Goal: Find specific page/section: Find specific page/section

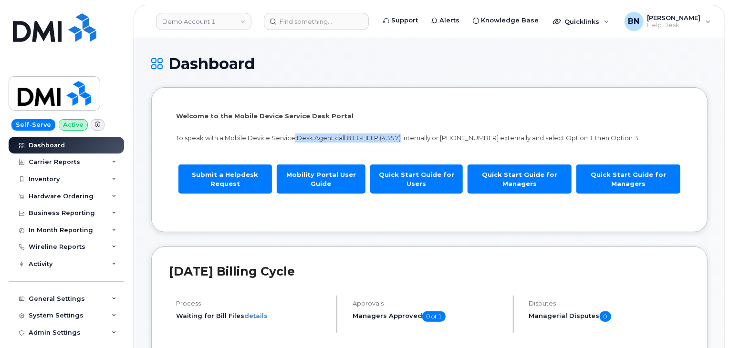
drag, startPoint x: 294, startPoint y: 138, endPoint x: 401, endPoint y: 136, distance: 106.9
click at [401, 136] on p "To speak with a Mobile Device Service Desk Agent call 811-HELP (4357) internall…" at bounding box center [429, 138] width 507 height 9
drag, startPoint x: 402, startPoint y: 139, endPoint x: 379, endPoint y: 139, distance: 23.9
click at [379, 139] on p "To speak with a Mobile Device Service Desk Agent call 811-HELP (4357) internall…" at bounding box center [429, 138] width 507 height 9
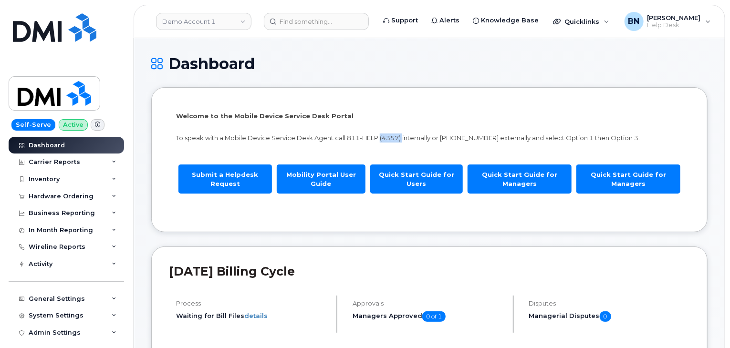
click at [380, 138] on p "To speak with a Mobile Device Service Desk Agent call 811-HELP (4357) internall…" at bounding box center [429, 138] width 507 height 9
drag, startPoint x: 380, startPoint y: 138, endPoint x: 400, endPoint y: 137, distance: 20.1
click at [400, 137] on p "To speak with a Mobile Device Service Desk Agent call 811-HELP (4357) internall…" at bounding box center [429, 138] width 507 height 9
click at [277, 268] on h2 "September 2023 Billing Cycle" at bounding box center [429, 271] width 521 height 14
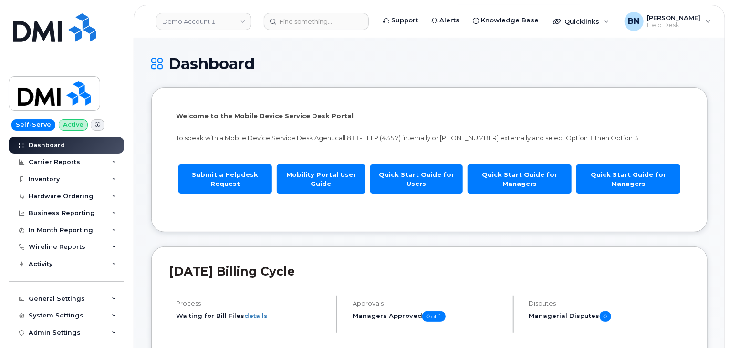
click at [278, 268] on h2 "September 2023 Billing Cycle" at bounding box center [429, 271] width 521 height 14
click at [277, 273] on h2 "September 2023 Billing Cycle" at bounding box center [429, 271] width 521 height 14
click at [280, 273] on h2 "September 2023 Billing Cycle" at bounding box center [429, 271] width 521 height 14
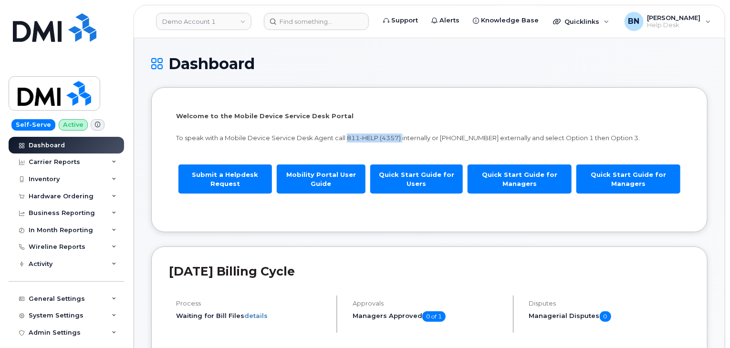
drag, startPoint x: 344, startPoint y: 139, endPoint x: 402, endPoint y: 138, distance: 58.2
click at [402, 138] on p "To speak with a Mobile Device Service Desk Agent call 811-HELP (4357) internall…" at bounding box center [429, 138] width 507 height 9
click at [244, 21] on link "Demo Account 1" at bounding box center [203, 21] width 95 height 17
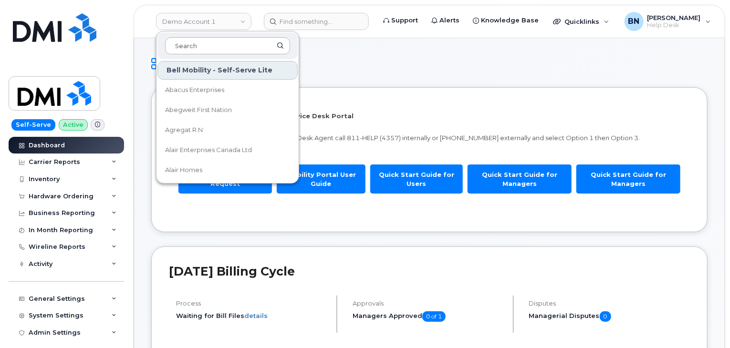
click at [210, 44] on input at bounding box center [227, 45] width 125 height 17
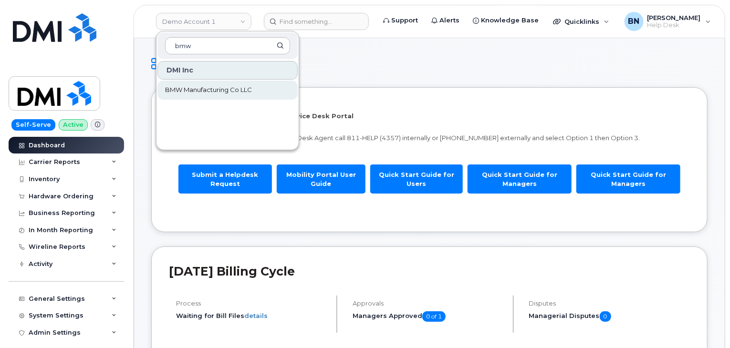
type input "bmw"
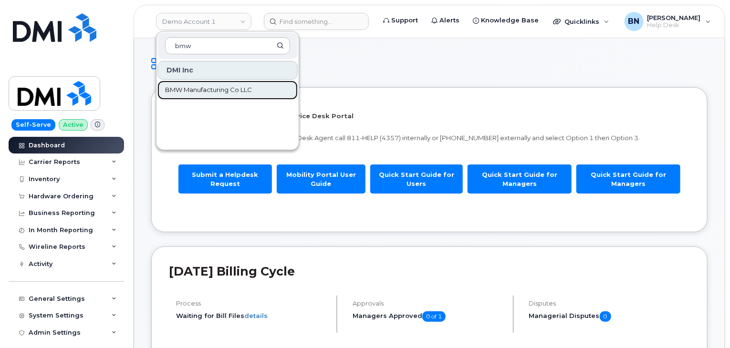
click at [224, 93] on span "BMW Manufacturing Co LLC" at bounding box center [208, 90] width 87 height 10
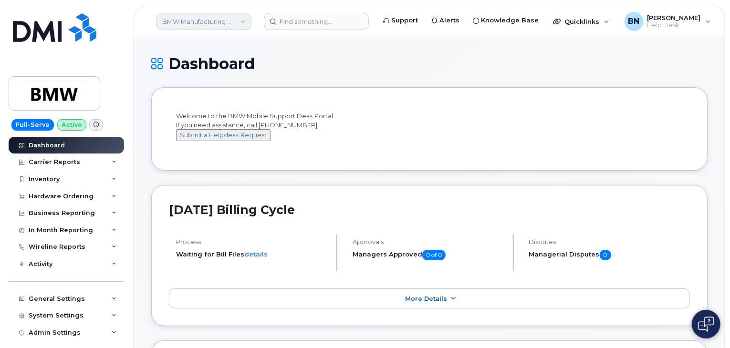
click at [243, 19] on link "BMW Manufacturing Co LLC" at bounding box center [203, 21] width 95 height 17
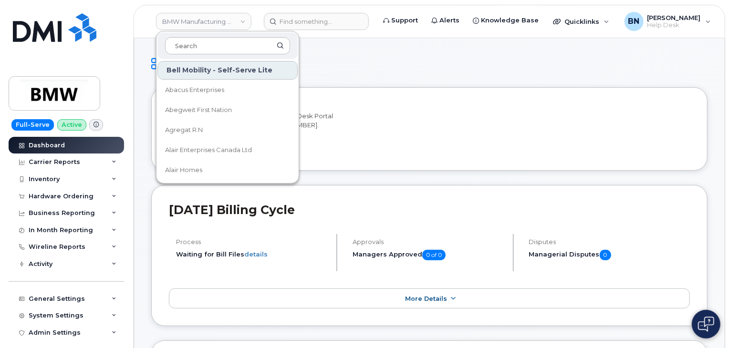
click at [365, 66] on h1 "Dashboard" at bounding box center [429, 63] width 557 height 17
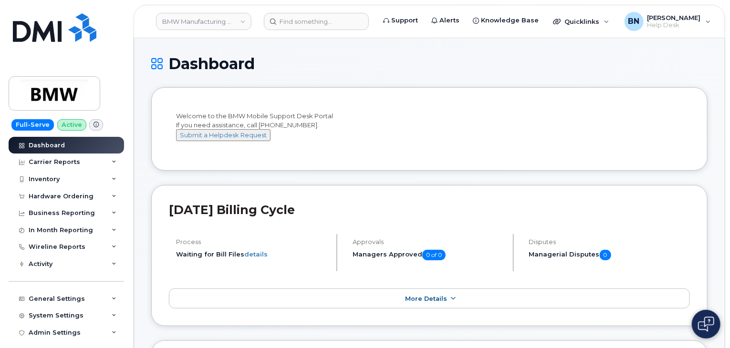
drag, startPoint x: 254, startPoint y: 62, endPoint x: 211, endPoint y: 64, distance: 43.1
click at [211, 64] on h1 "Dashboard" at bounding box center [429, 63] width 557 height 17
click at [212, 63] on h1 "Dashboard" at bounding box center [429, 63] width 557 height 17
drag, startPoint x: 211, startPoint y: 64, endPoint x: 265, endPoint y: 66, distance: 54.5
click at [265, 66] on h1 "Dashboard" at bounding box center [429, 63] width 557 height 17
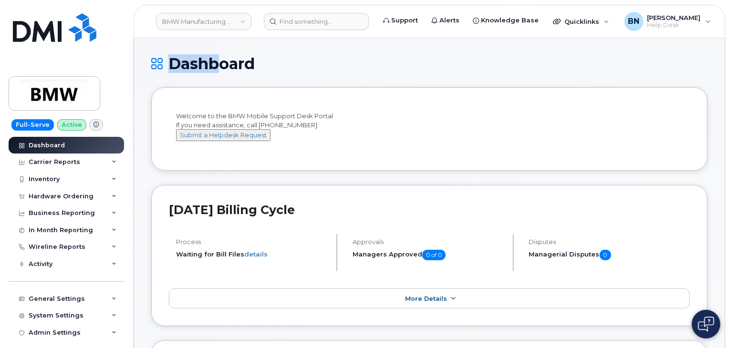
click at [265, 66] on h1 "Dashboard" at bounding box center [429, 63] width 557 height 17
click at [337, 67] on h1 "Dashboard" at bounding box center [429, 63] width 557 height 17
drag, startPoint x: 157, startPoint y: 180, endPoint x: 151, endPoint y: 181, distance: 5.8
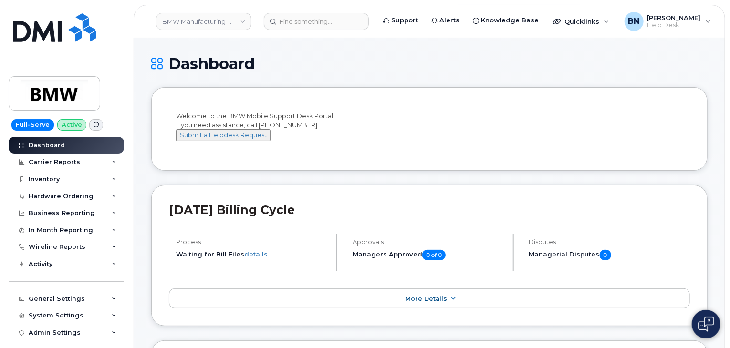
drag, startPoint x: 246, startPoint y: 187, endPoint x: 239, endPoint y: 188, distance: 7.7
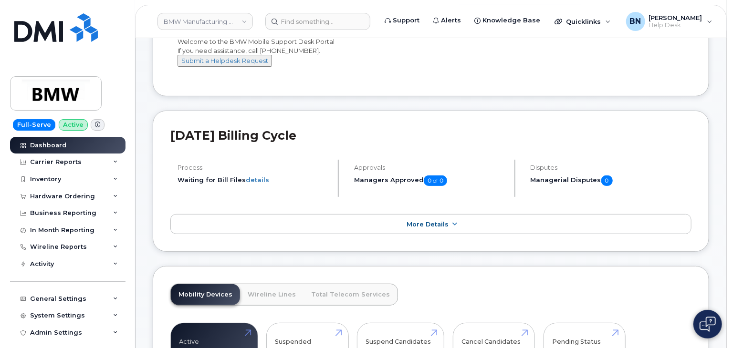
scroll to position [286, 0]
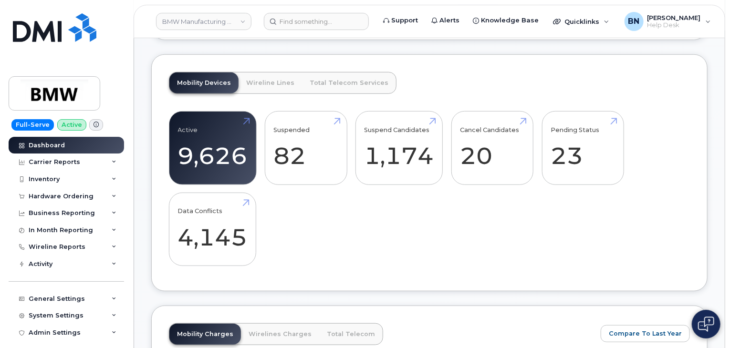
click at [94, 126] on icon at bounding box center [96, 124] width 5 height 5
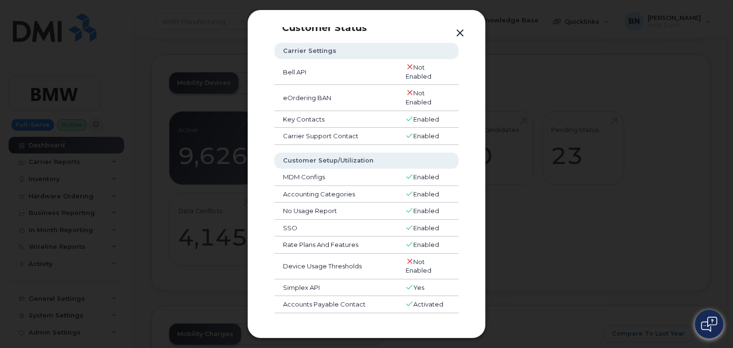
scroll to position [0, 0]
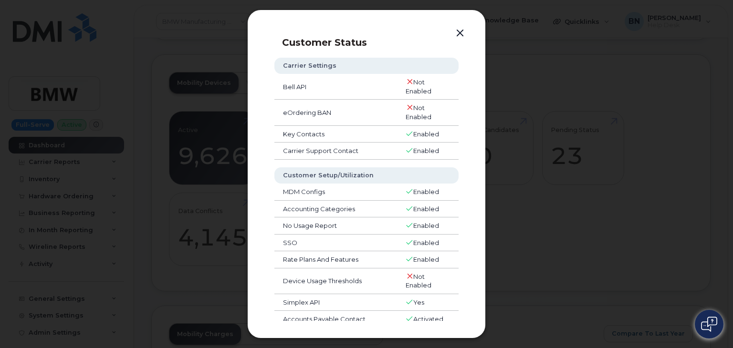
drag, startPoint x: 350, startPoint y: 29, endPoint x: 321, endPoint y: 46, distance: 33.8
click at [321, 46] on p "Customer Status" at bounding box center [375, 42] width 186 height 11
drag, startPoint x: 326, startPoint y: 42, endPoint x: 361, endPoint y: 42, distance: 35.3
click at [361, 42] on p "Customer Status" at bounding box center [375, 42] width 186 height 11
click at [367, 42] on p "Customer Status" at bounding box center [375, 42] width 186 height 11
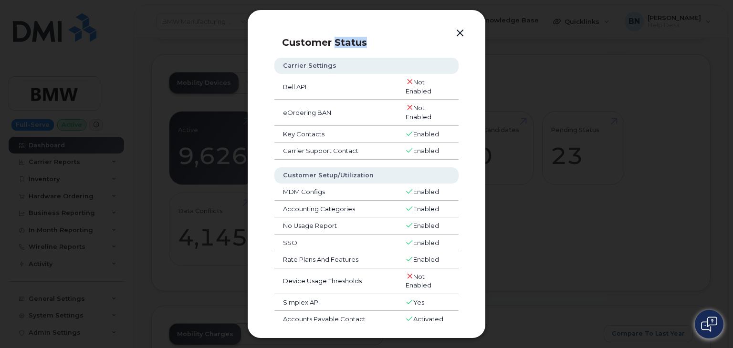
drag, startPoint x: 367, startPoint y: 42, endPoint x: 334, endPoint y: 44, distance: 33.0
click at [334, 44] on p "Customer Status" at bounding box center [375, 42] width 186 height 11
drag, startPoint x: 283, startPoint y: 43, endPoint x: 381, endPoint y: 37, distance: 98.1
click at [381, 37] on p "Customer Status" at bounding box center [375, 42] width 186 height 11
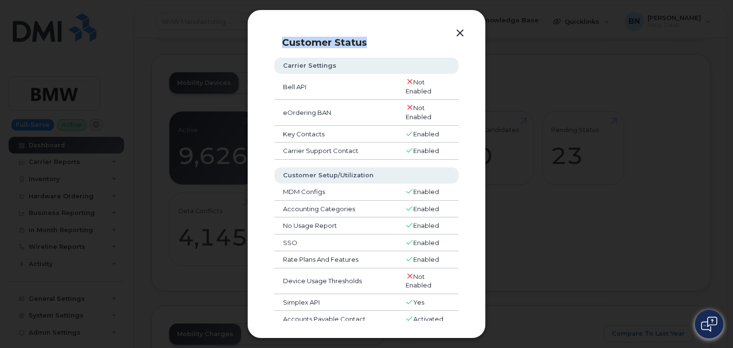
click at [381, 37] on p "Customer Status" at bounding box center [375, 42] width 186 height 11
drag, startPoint x: 407, startPoint y: 131, endPoint x: 449, endPoint y: 134, distance: 41.6
click at [449, 134] on td "Enabled" at bounding box center [428, 134] width 62 height 17
drag, startPoint x: 443, startPoint y: 134, endPoint x: 364, endPoint y: 135, distance: 78.8
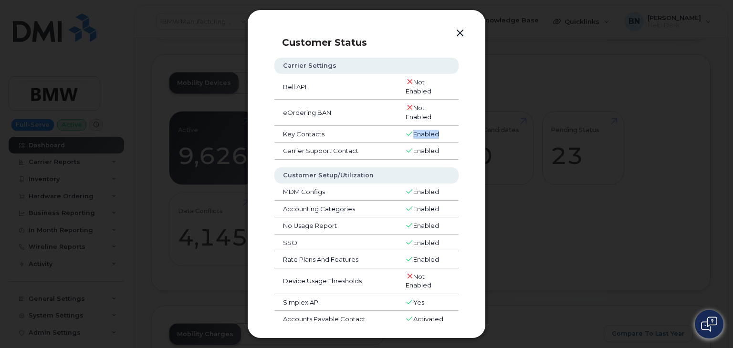
click at [364, 135] on tr "Key Contacts Enabled" at bounding box center [366, 134] width 184 height 17
click at [389, 135] on td "Key Contacts" at bounding box center [335, 134] width 123 height 17
drag, startPoint x: 415, startPoint y: 134, endPoint x: 453, endPoint y: 133, distance: 38.2
click at [453, 133] on td "Enabled" at bounding box center [428, 134] width 62 height 17
click at [443, 133] on td "Enabled" at bounding box center [428, 134] width 62 height 17
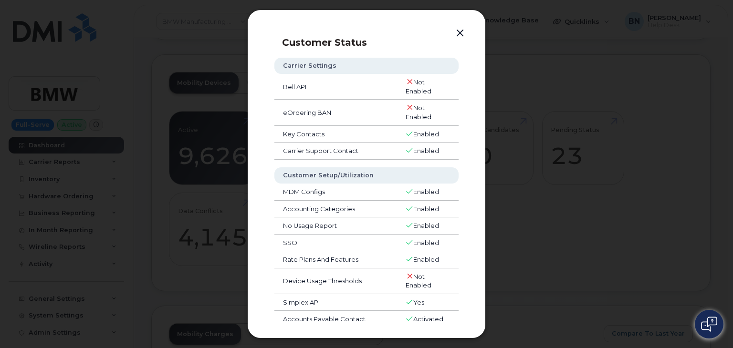
click at [460, 29] on button "button" at bounding box center [460, 33] width 14 height 13
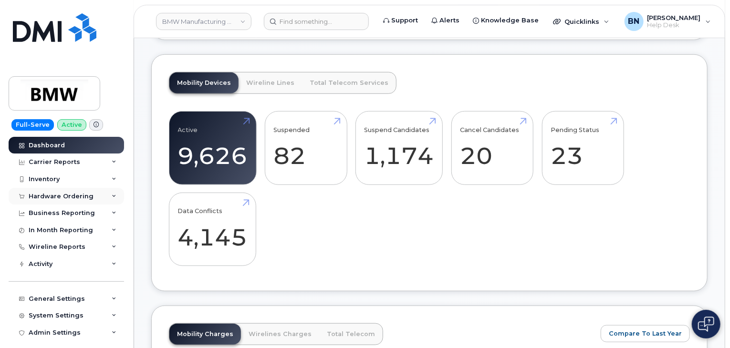
click at [112, 197] on icon at bounding box center [114, 196] width 5 height 5
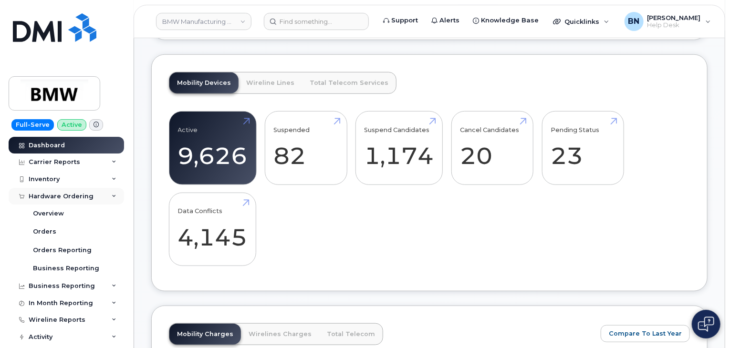
click at [112, 196] on icon at bounding box center [114, 196] width 5 height 5
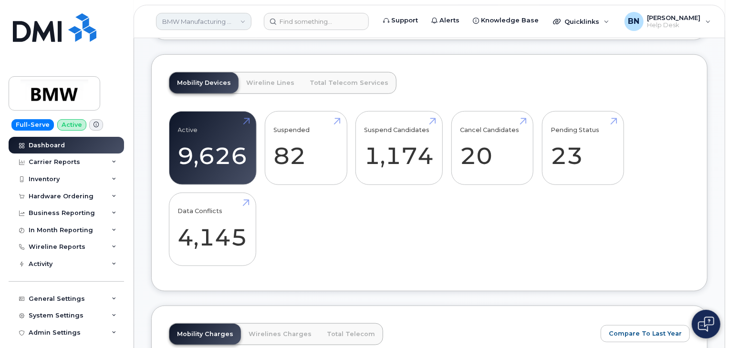
click at [243, 20] on link "BMW Manufacturing Co LLC" at bounding box center [203, 21] width 95 height 17
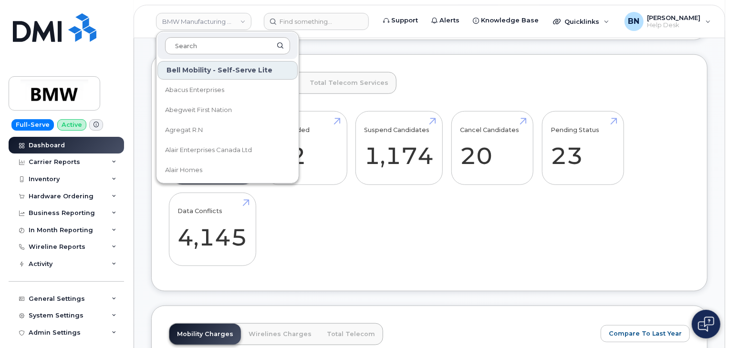
click at [202, 46] on input at bounding box center [227, 45] width 125 height 17
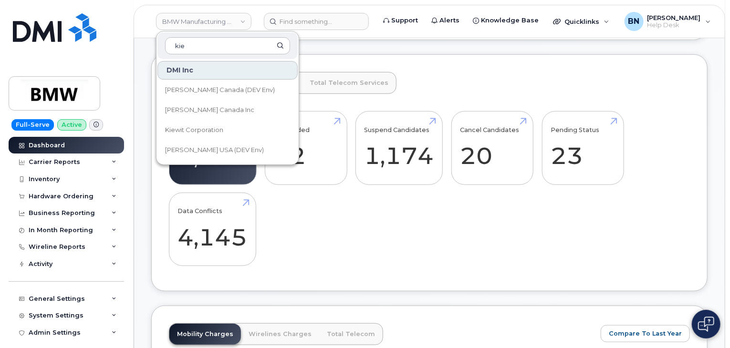
type input "kie"
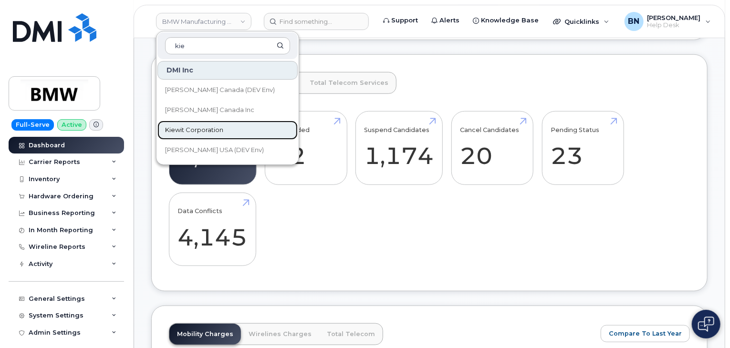
click at [197, 129] on span "Kiewit Corporation" at bounding box center [194, 131] width 58 height 10
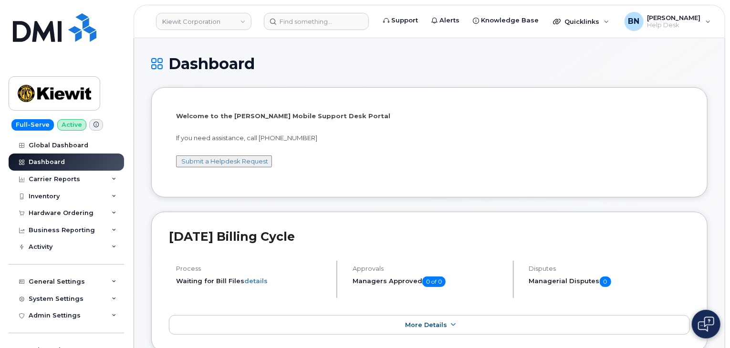
click at [334, 155] on div "Welcome to the Kiewit Mobile Support Desk Portal If you need assistance, call 8…" at bounding box center [429, 144] width 507 height 64
drag, startPoint x: 319, startPoint y: 115, endPoint x: 344, endPoint y: 117, distance: 24.9
click at [344, 117] on p "Welcome to the Kiewit Mobile Support Desk Portal" at bounding box center [429, 116] width 507 height 9
click at [343, 117] on p "Welcome to the Kiewit Mobile Support Desk Portal" at bounding box center [429, 116] width 507 height 9
drag, startPoint x: 344, startPoint y: 116, endPoint x: 178, endPoint y: 116, distance: 165.6
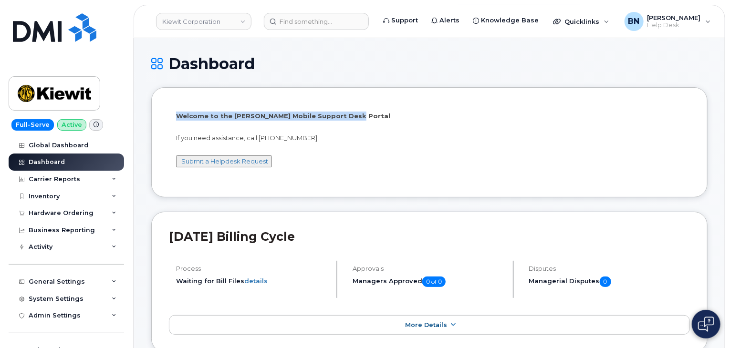
click at [178, 116] on p "Welcome to the Kiewit Mobile Support Desk Portal" at bounding box center [429, 116] width 507 height 9
drag, startPoint x: 178, startPoint y: 116, endPoint x: 343, endPoint y: 111, distance: 165.2
click at [343, 111] on div "Welcome to the Kiewit Mobile Support Desk Portal If you need assistance, call 8…" at bounding box center [429, 142] width 521 height 74
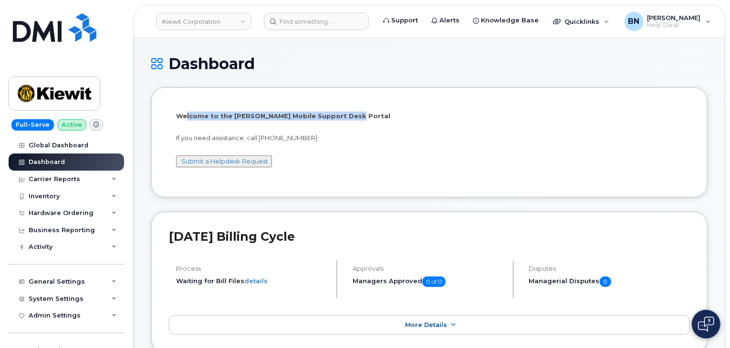
drag, startPoint x: 190, startPoint y: 119, endPoint x: 361, endPoint y: 116, distance: 170.9
click at [361, 116] on p "Welcome to the Kiewit Mobile Support Desk Portal" at bounding box center [429, 116] width 507 height 9
click at [252, 115] on p "Welcome to the Kiewit Mobile Support Desk Portal" at bounding box center [429, 116] width 507 height 9
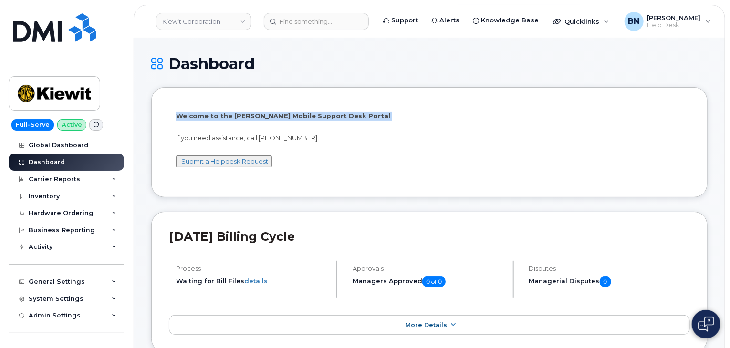
click at [252, 115] on p "Welcome to the Kiewit Mobile Support Desk Portal" at bounding box center [429, 116] width 507 height 9
click at [254, 115] on p "Welcome to the Kiewit Mobile Support Desk Portal" at bounding box center [429, 116] width 507 height 9
drag, startPoint x: 313, startPoint y: 134, endPoint x: 178, endPoint y: 115, distance: 136.9
click at [178, 115] on div "Welcome to the Kiewit Mobile Support Desk Portal If you need assistance, call 8…" at bounding box center [429, 144] width 507 height 64
click at [178, 115] on p "Welcome to the Kiewit Mobile Support Desk Portal" at bounding box center [429, 116] width 507 height 9
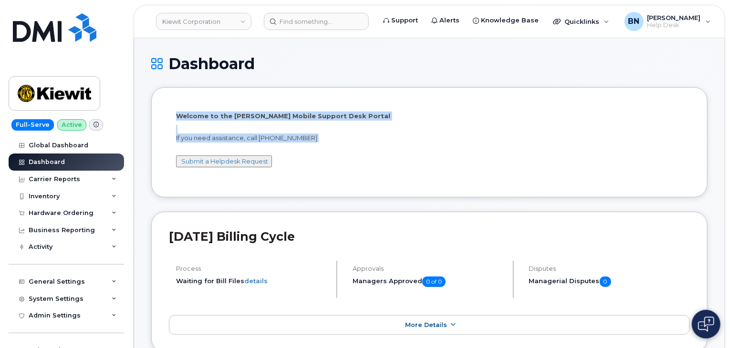
drag, startPoint x: 178, startPoint y: 115, endPoint x: 319, endPoint y: 140, distance: 143.9
click at [319, 140] on div "Welcome to the Kiewit Mobile Support Desk Portal If you need assistance, call 8…" at bounding box center [429, 144] width 507 height 64
click at [319, 140] on p "If you need assistance, call 877-886-7778" at bounding box center [429, 138] width 507 height 9
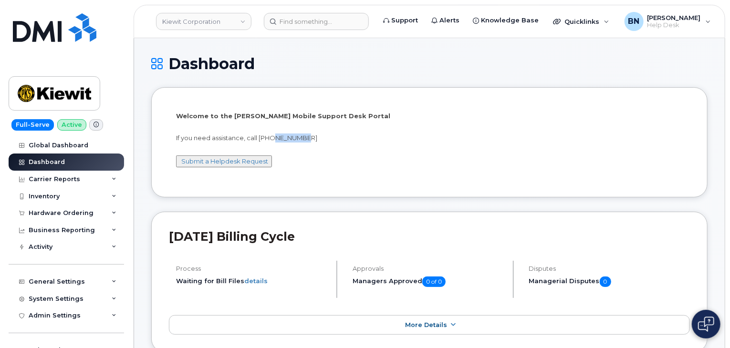
drag, startPoint x: 305, startPoint y: 139, endPoint x: 276, endPoint y: 140, distance: 28.6
click at [276, 140] on p "If you need assistance, call 877-886-7778" at bounding box center [429, 138] width 507 height 9
drag, startPoint x: 276, startPoint y: 140, endPoint x: 309, endPoint y: 140, distance: 32.9
click at [309, 140] on p "If you need assistance, call 877-886-7778" at bounding box center [429, 138] width 507 height 9
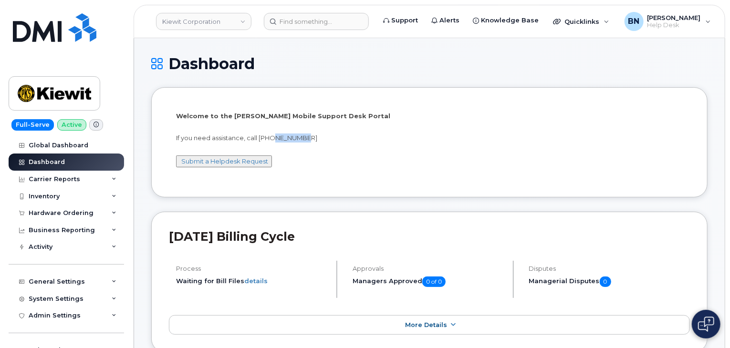
click at [309, 140] on p "If you need assistance, call 877-886-7778" at bounding box center [429, 138] width 507 height 9
click at [309, 137] on p "If you need assistance, call 877-886-7778" at bounding box center [429, 138] width 507 height 9
click at [290, 138] on p "If you need assistance, call 877-886-7778" at bounding box center [429, 138] width 507 height 9
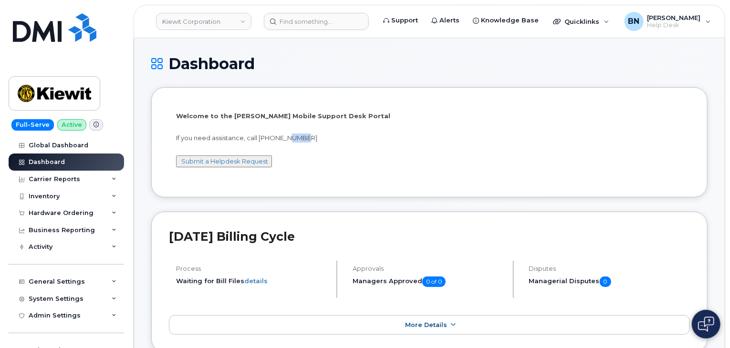
click at [306, 137] on p "If you need assistance, call 877-886-7778" at bounding box center [429, 138] width 507 height 9
drag, startPoint x: 251, startPoint y: 116, endPoint x: 365, endPoint y: 115, distance: 113.6
click at [365, 115] on p "Welcome to the Kiewit Mobile Support Desk Portal" at bounding box center [429, 116] width 507 height 9
drag, startPoint x: 357, startPoint y: 115, endPoint x: 252, endPoint y: 116, distance: 105.5
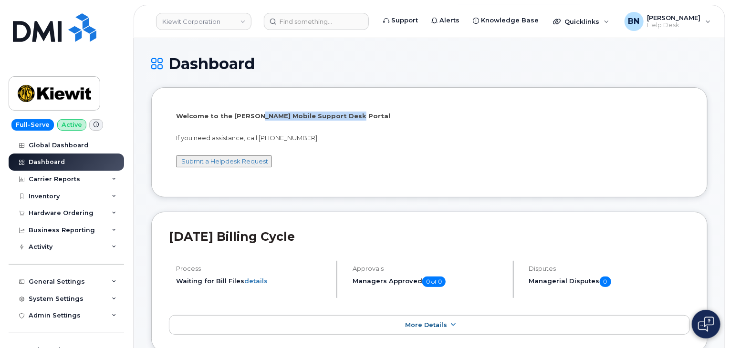
click at [252, 116] on p "Welcome to the Kiewit Mobile Support Desk Portal" at bounding box center [429, 116] width 507 height 9
drag, startPoint x: 252, startPoint y: 116, endPoint x: 390, endPoint y: 115, distance: 138.4
click at [390, 115] on p "Welcome to the Kiewit Mobile Support Desk Portal" at bounding box center [429, 116] width 507 height 9
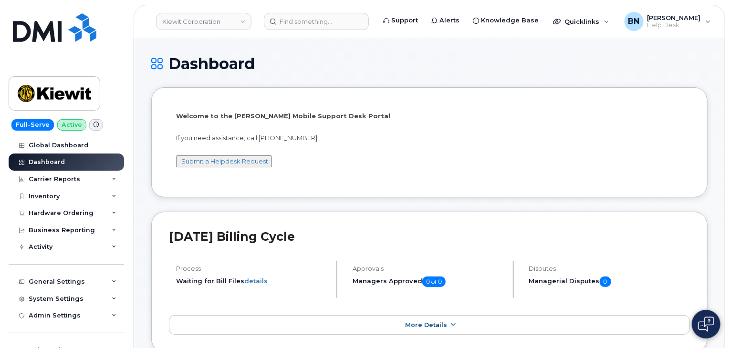
drag, startPoint x: 179, startPoint y: 242, endPoint x: 328, endPoint y: 236, distance: 149.0
click at [328, 236] on h2 "[DATE] Billing Cycle" at bounding box center [429, 237] width 521 height 14
click at [328, 237] on h2 "[DATE] Billing Cycle" at bounding box center [429, 237] width 521 height 14
click at [322, 241] on h2 "[DATE] Billing Cycle" at bounding box center [429, 237] width 521 height 14
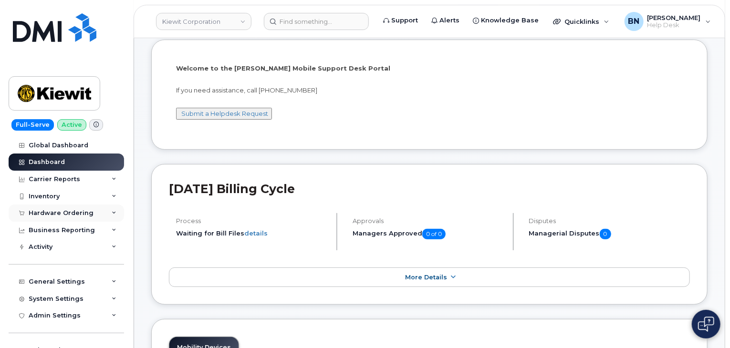
click at [76, 216] on div "Hardware Ordering" at bounding box center [61, 214] width 65 height 8
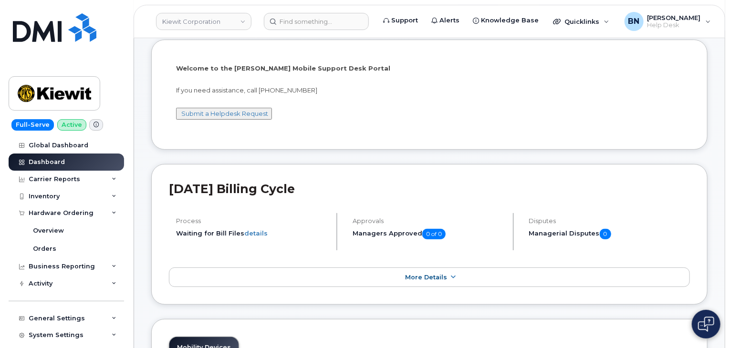
drag, startPoint x: 319, startPoint y: 153, endPoint x: 296, endPoint y: 158, distance: 23.0
drag, startPoint x: 296, startPoint y: 158, endPoint x: 292, endPoint y: 159, distance: 4.8
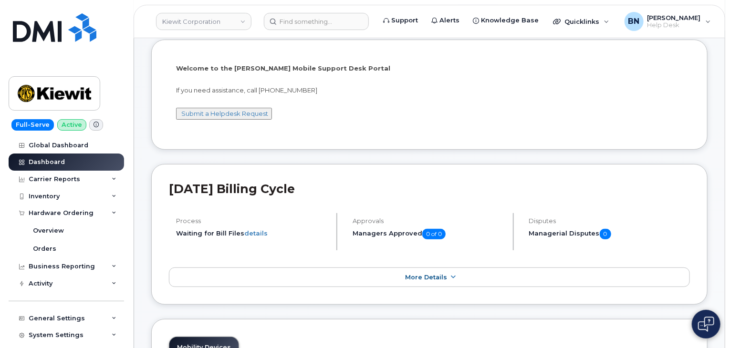
drag, startPoint x: 230, startPoint y: 67, endPoint x: 359, endPoint y: 67, distance: 129.4
click at [359, 67] on p "Welcome to the Kiewit Mobile Support Desk Portal" at bounding box center [429, 68] width 507 height 9
drag, startPoint x: 353, startPoint y: 67, endPoint x: 231, endPoint y: 67, distance: 121.7
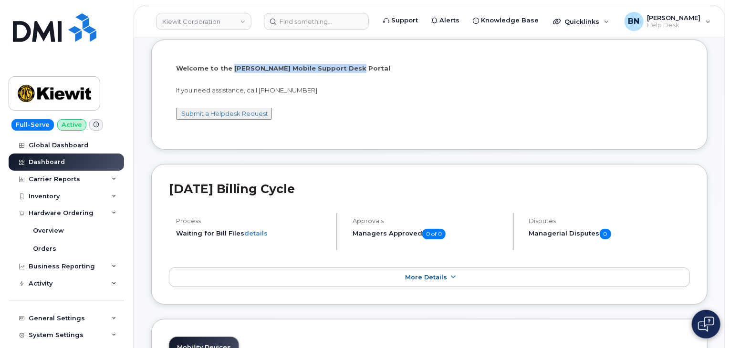
click at [231, 67] on p "Welcome to the Kiewit Mobile Support Desk Portal" at bounding box center [429, 68] width 507 height 9
drag, startPoint x: 231, startPoint y: 67, endPoint x: 340, endPoint y: 70, distance: 108.9
click at [340, 70] on p "Welcome to the Kiewit Mobile Support Desk Portal" at bounding box center [429, 68] width 507 height 9
click at [348, 69] on p "Welcome to the Kiewit Mobile Support Desk Portal" at bounding box center [429, 68] width 507 height 9
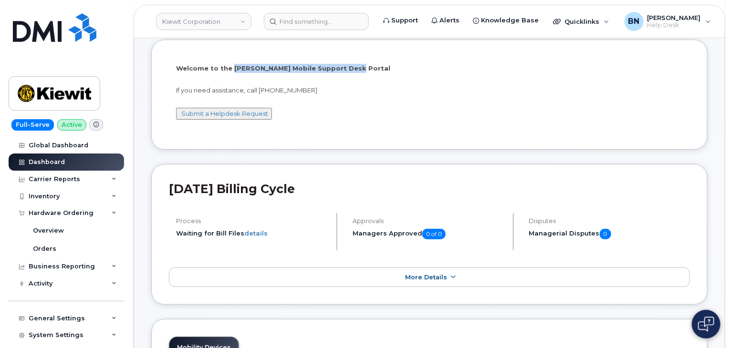
click at [339, 68] on p "Welcome to the Kiewit Mobile Support Desk Portal" at bounding box center [429, 68] width 507 height 9
